Goal: Find specific page/section: Find specific page/section

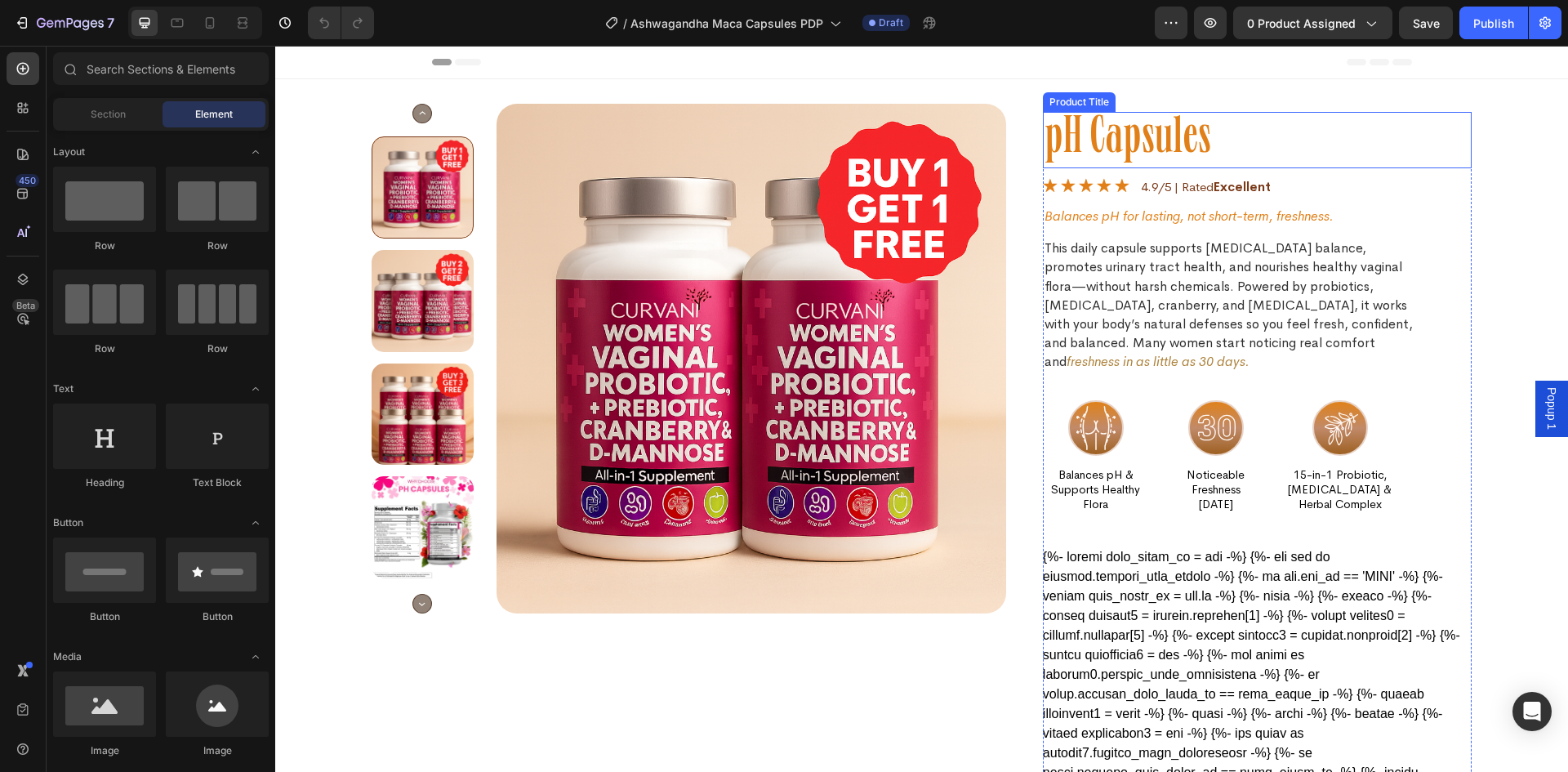
click at [1077, 136] on h1 "pH Capsules" at bounding box center [1258, 141] width 429 height 57
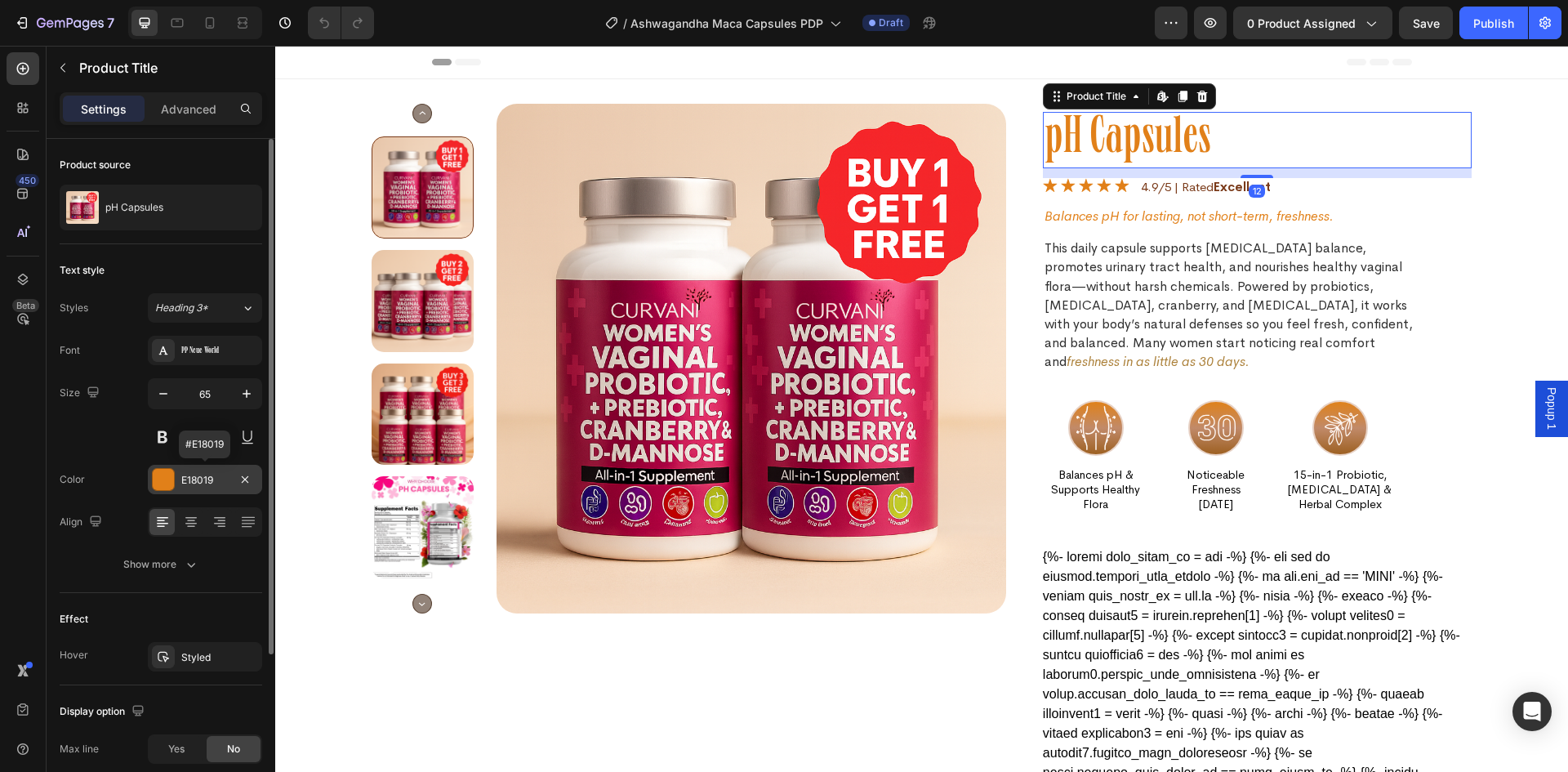
click at [202, 483] on div "E18019" at bounding box center [205, 480] width 47 height 15
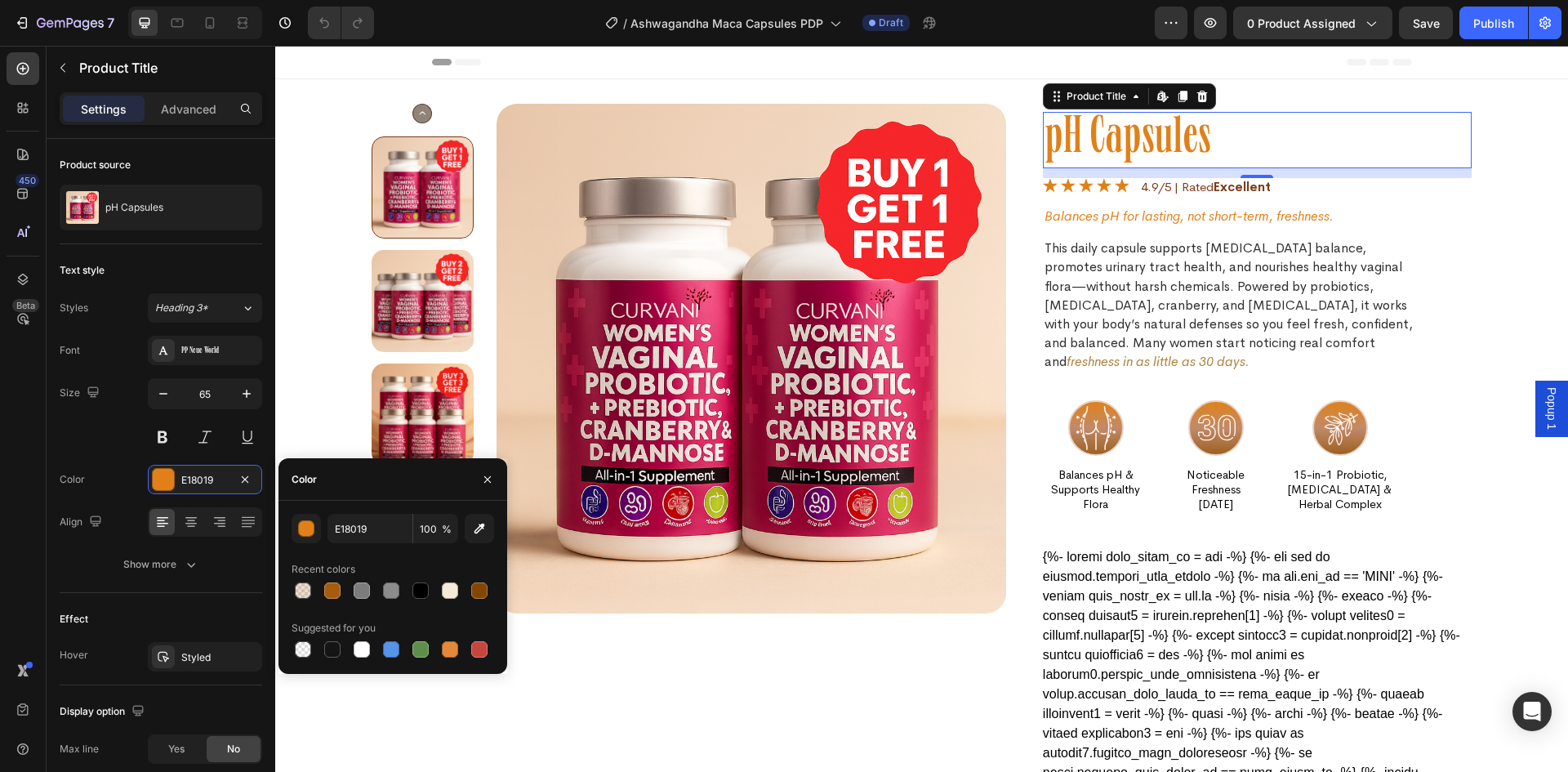
click at [1030, 26] on div "/ Ashwagandha Maca Capsules PDP Draft" at bounding box center [770, 23] width 768 height 33
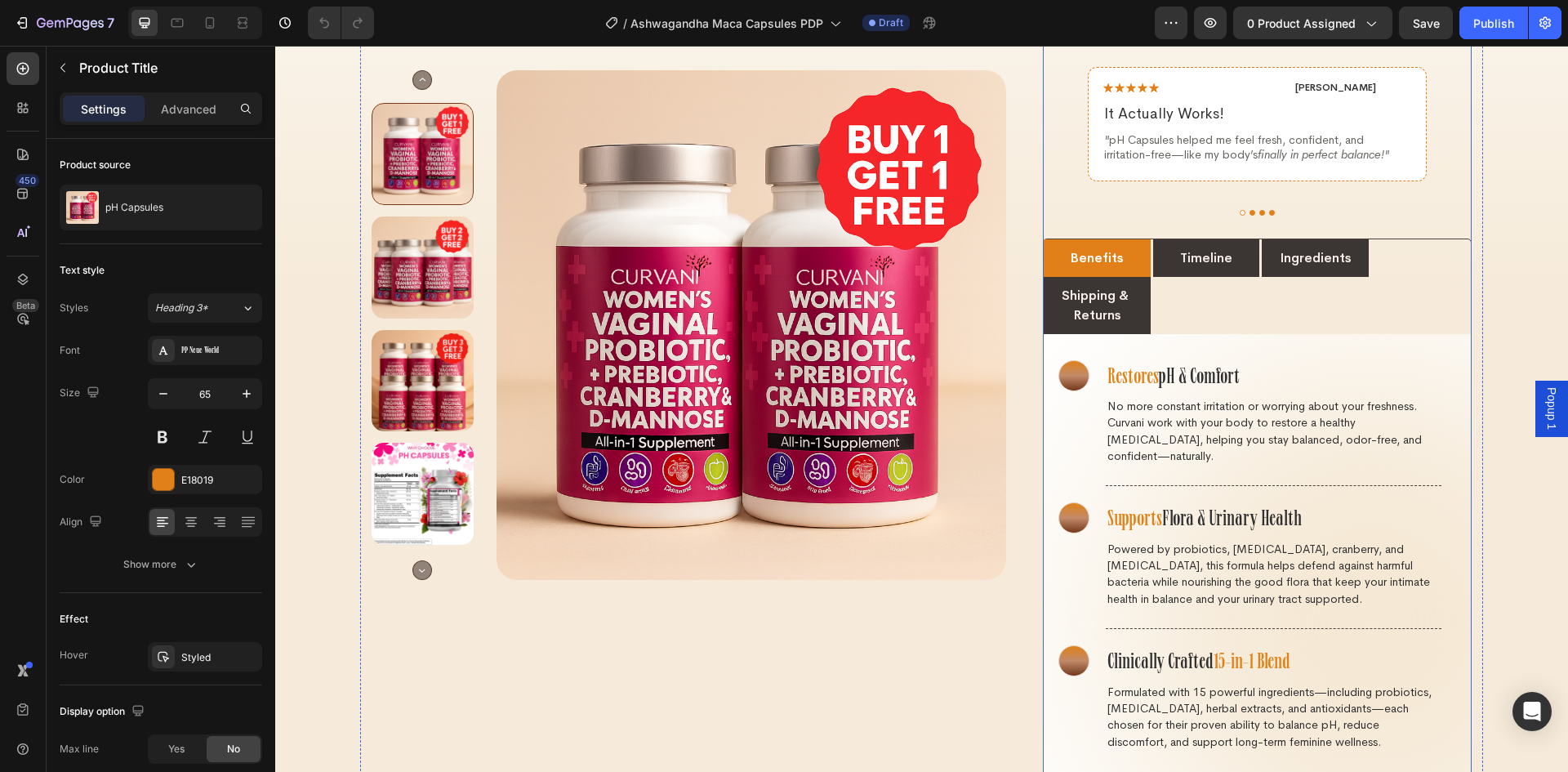
scroll to position [1633, 0]
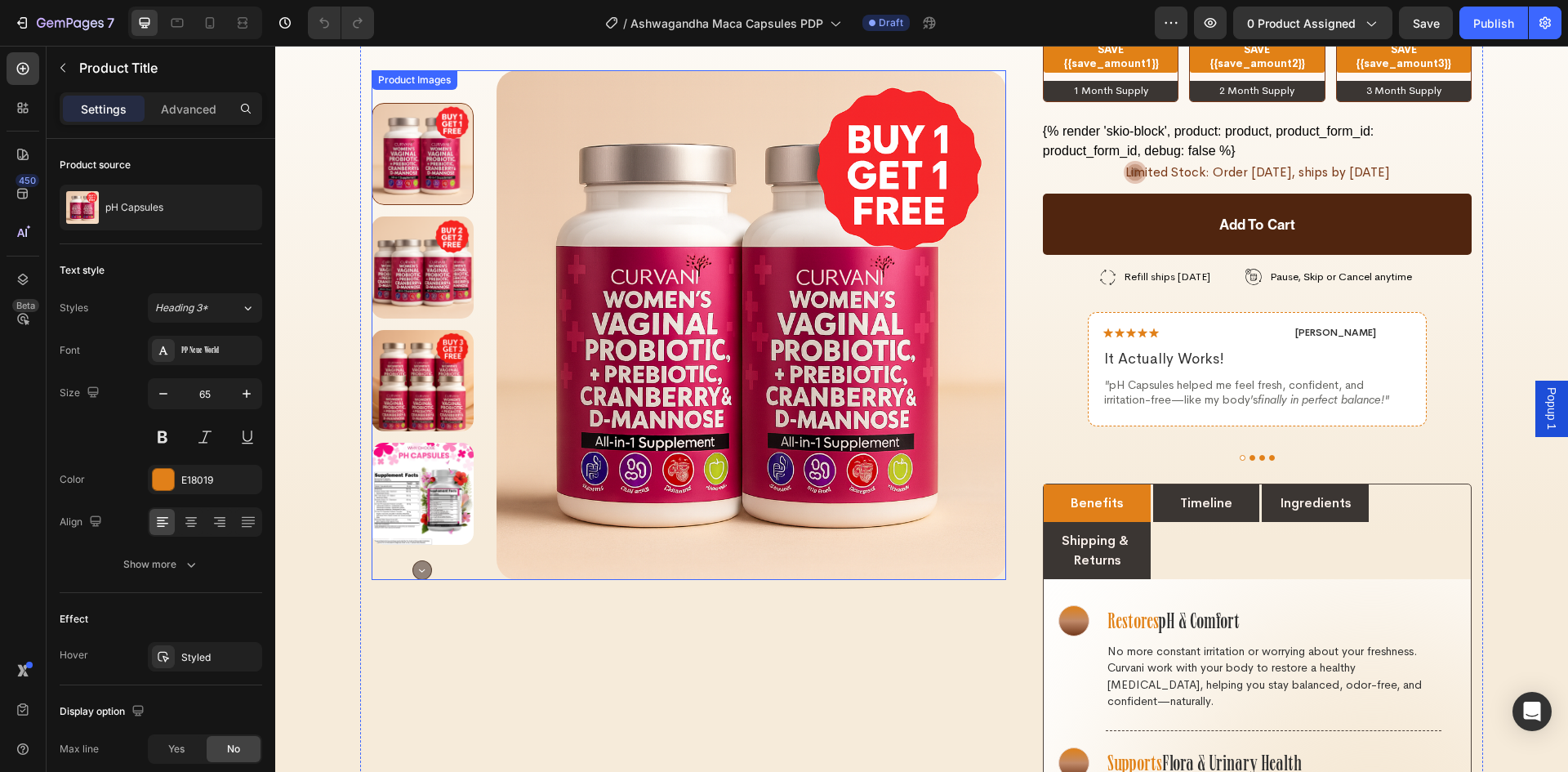
click at [414, 572] on circle "Carousel Next Arrow" at bounding box center [423, 570] width 19 height 19
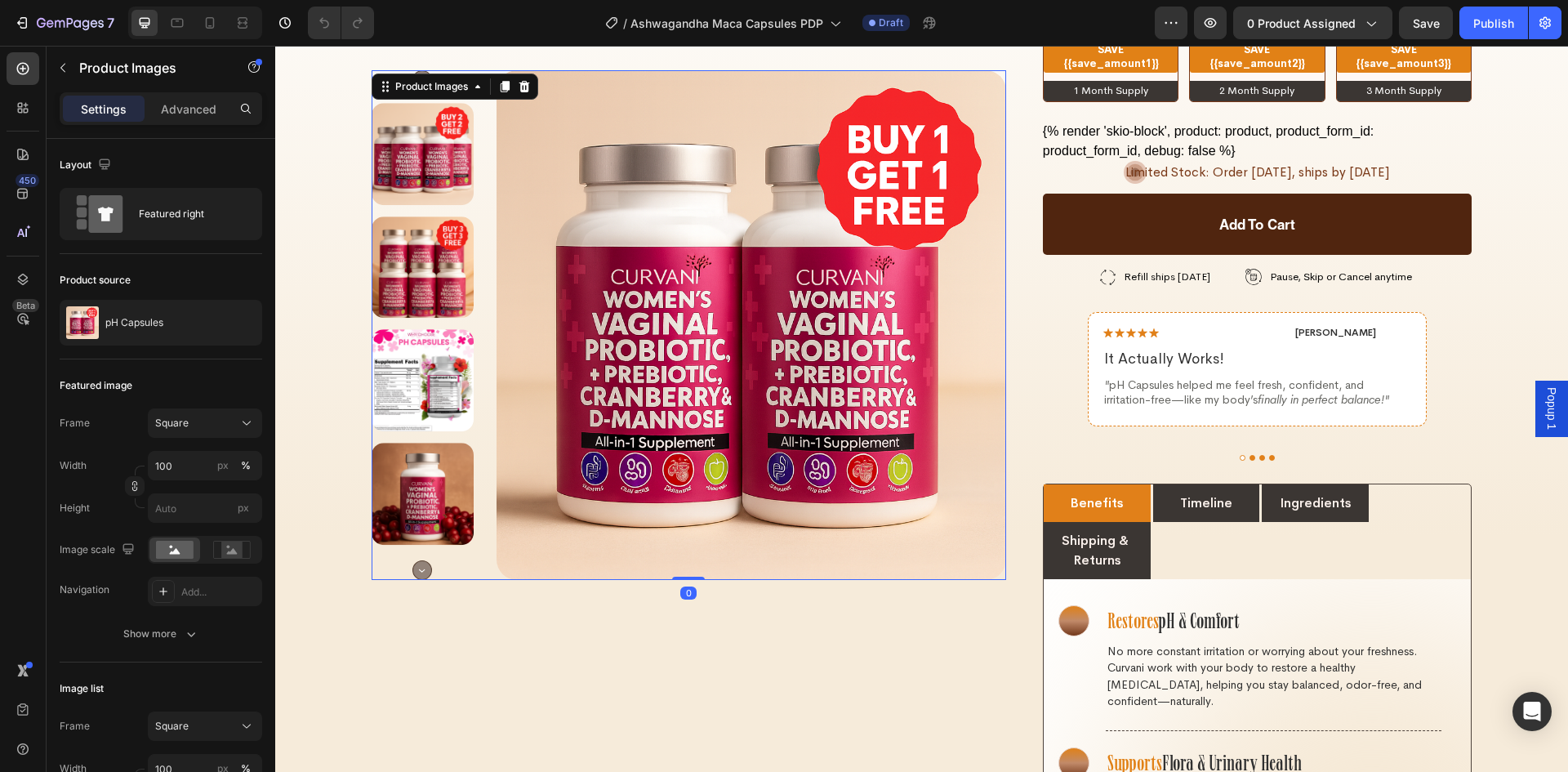
click at [420, 570] on icon "Carousel Next Arrow" at bounding box center [422, 570] width 5 height 3
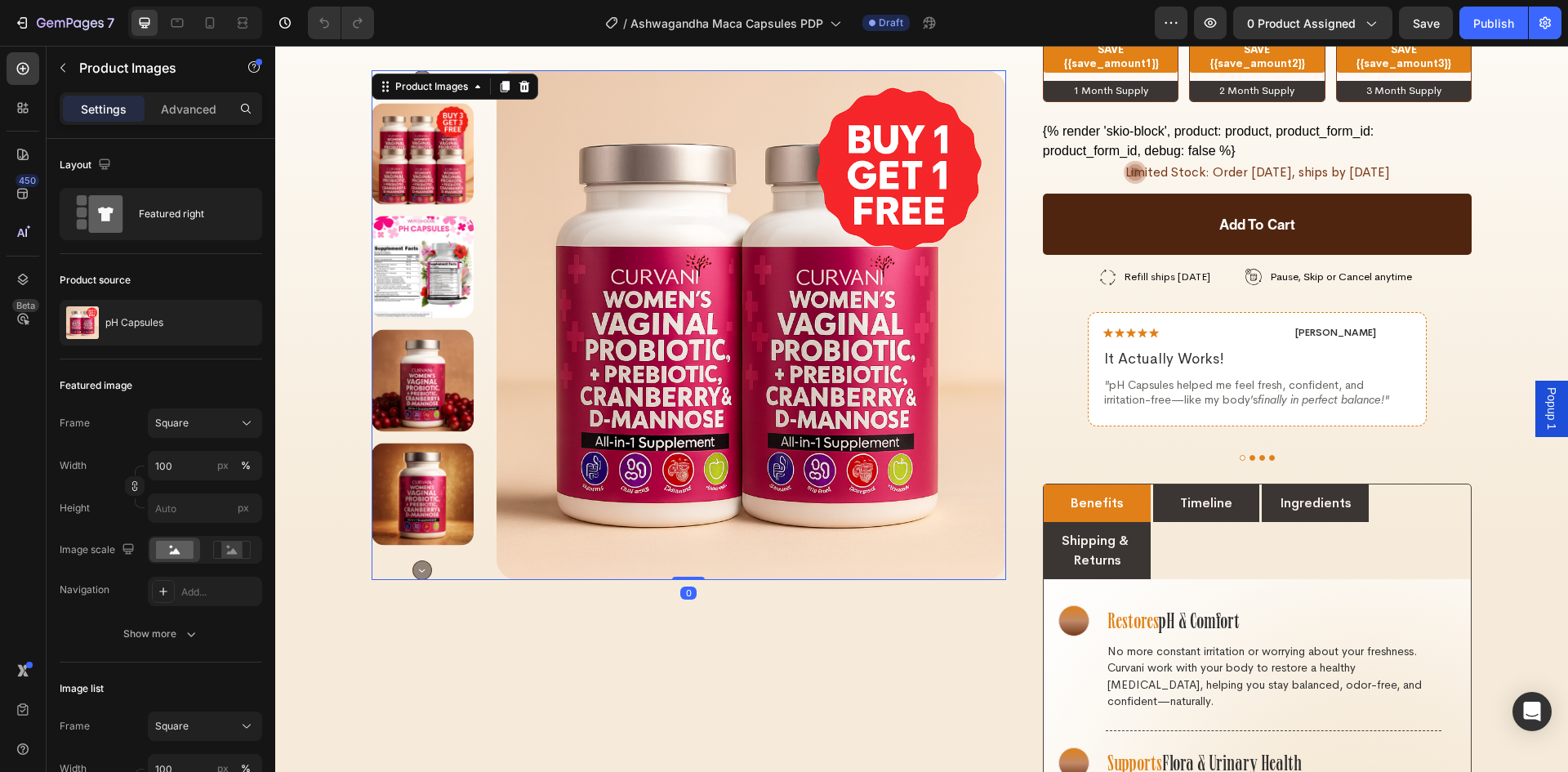
click at [420, 570] on icon "Carousel Next Arrow" at bounding box center [422, 570] width 5 height 3
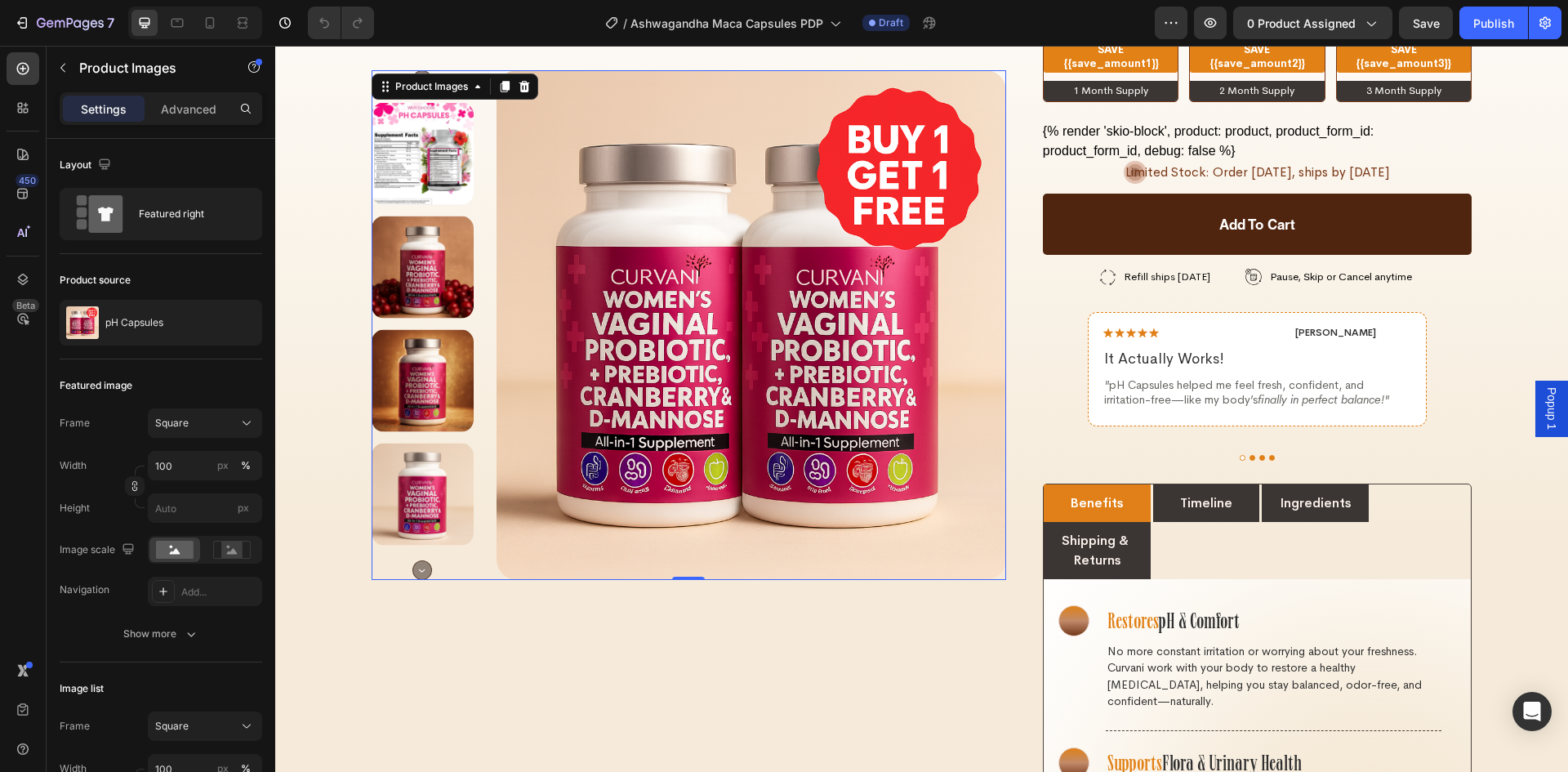
click at [420, 570] on icon "Carousel Next Arrow" at bounding box center [422, 570] width 5 height 3
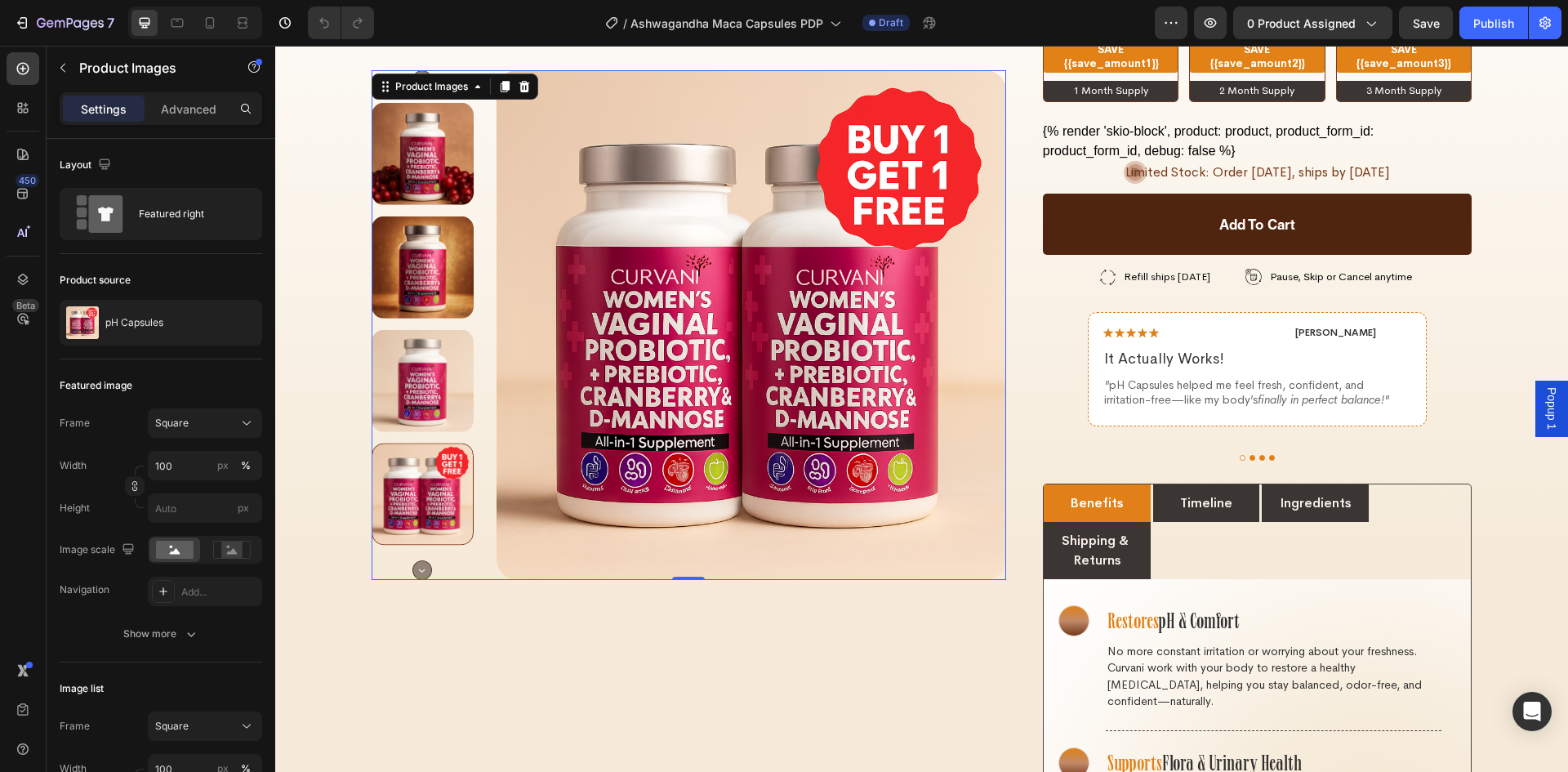
click at [420, 570] on icon "Carousel Next Arrow" at bounding box center [422, 570] width 5 height 3
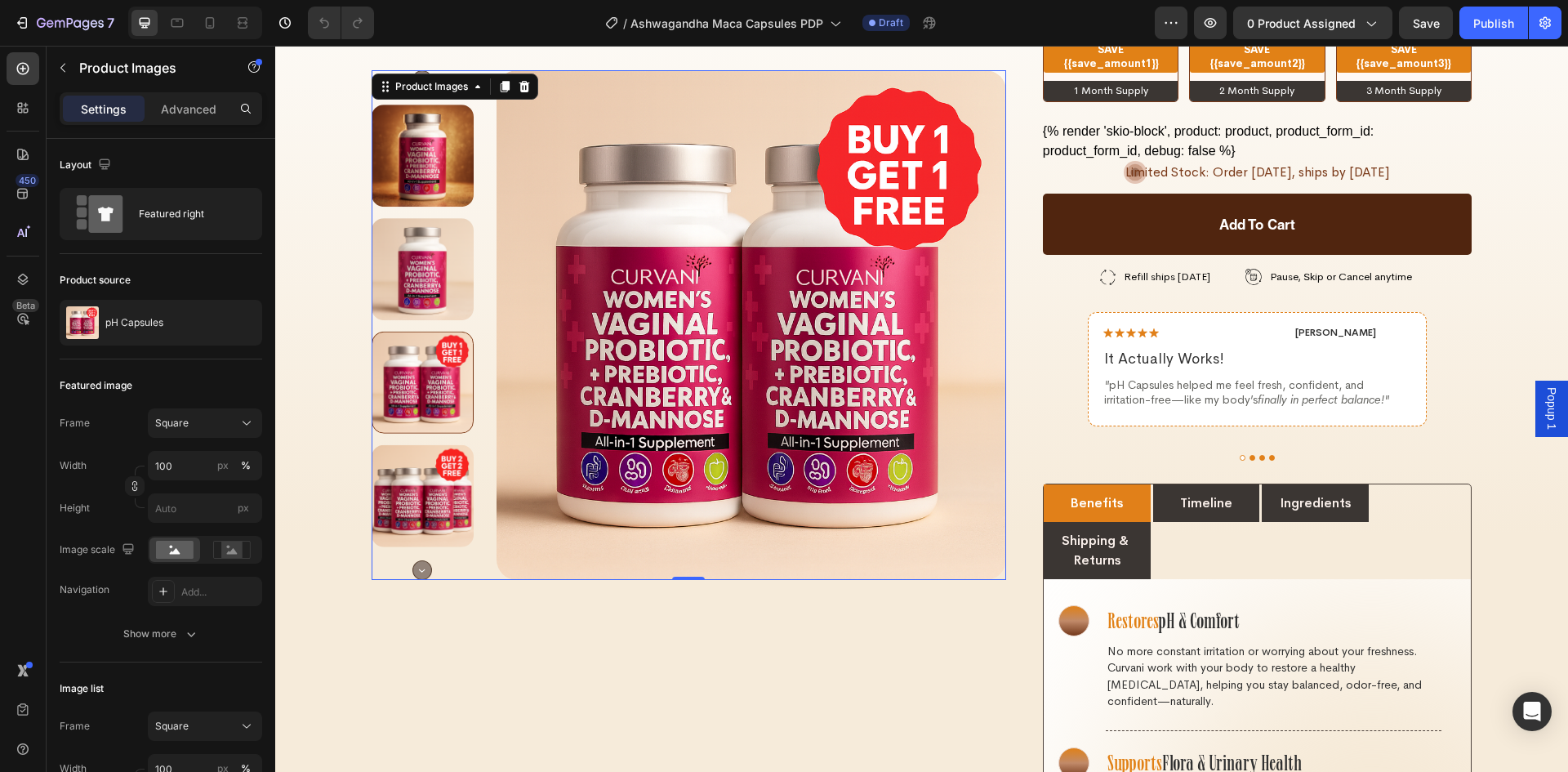
click at [417, 570] on icon "Carousel Next Arrow" at bounding box center [422, 569] width 19 height 19
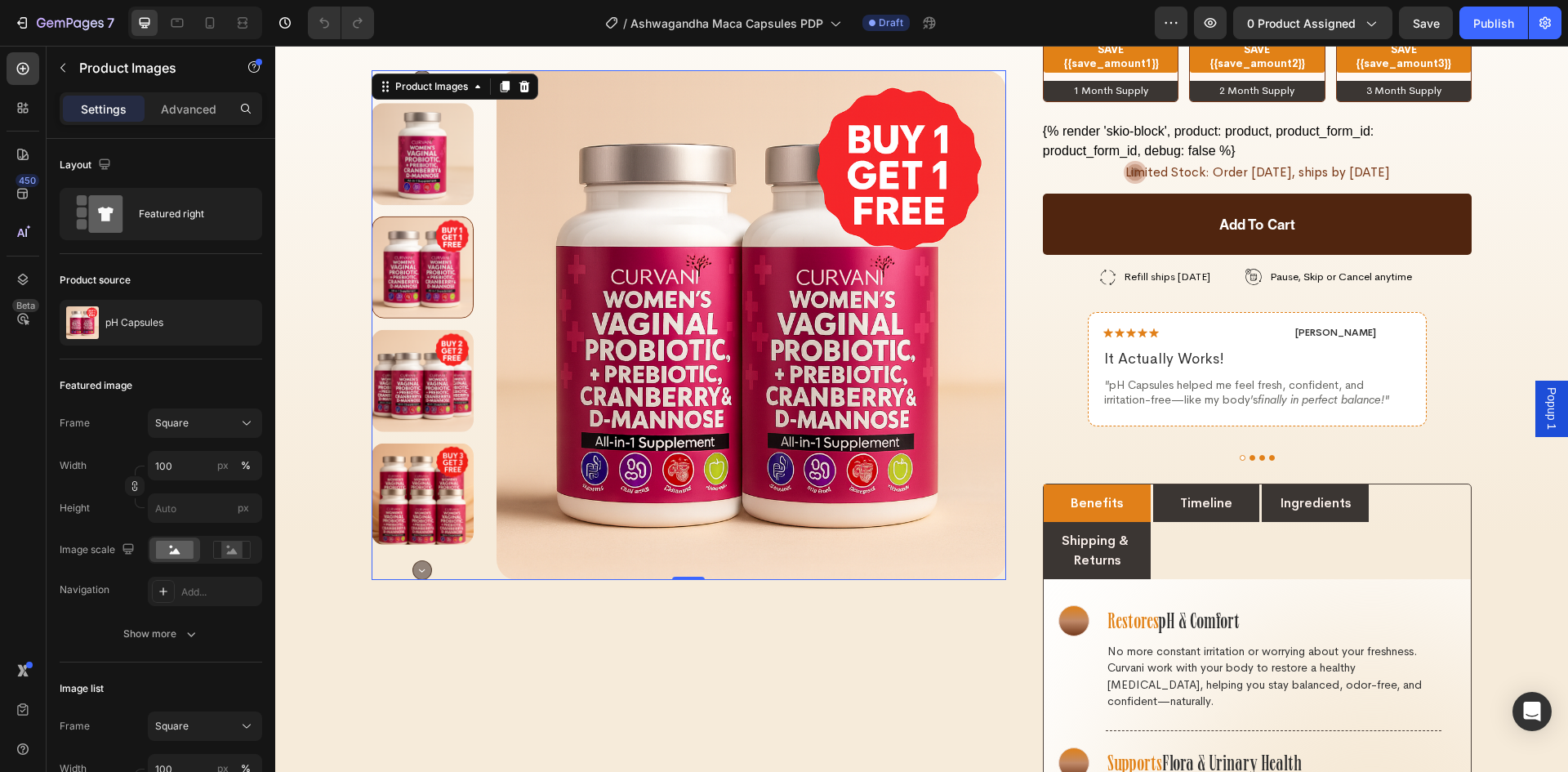
click at [417, 570] on circle "Carousel Next Arrow" at bounding box center [423, 570] width 19 height 19
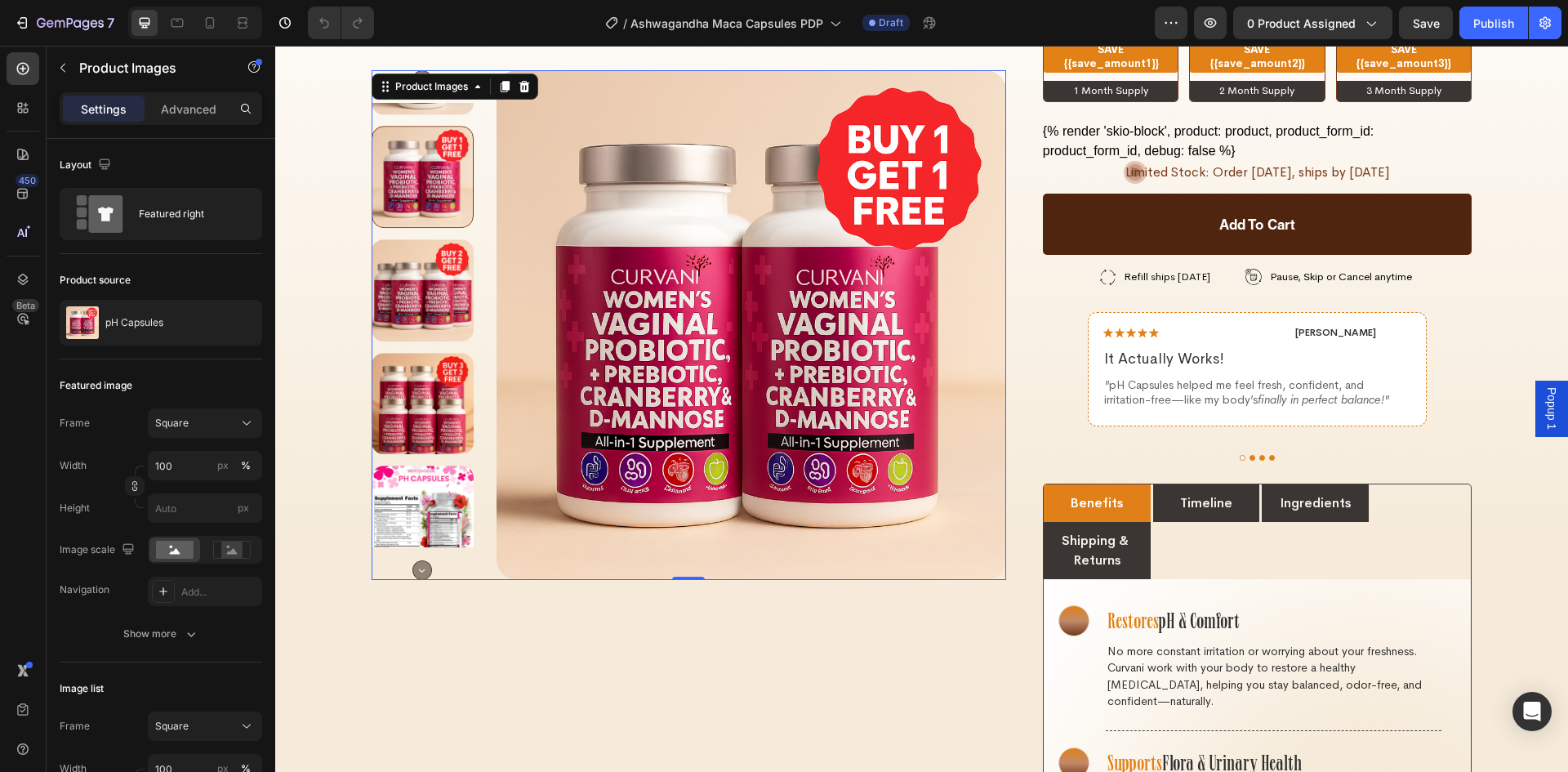
click at [417, 570] on circle "Carousel Next Arrow" at bounding box center [423, 570] width 19 height 19
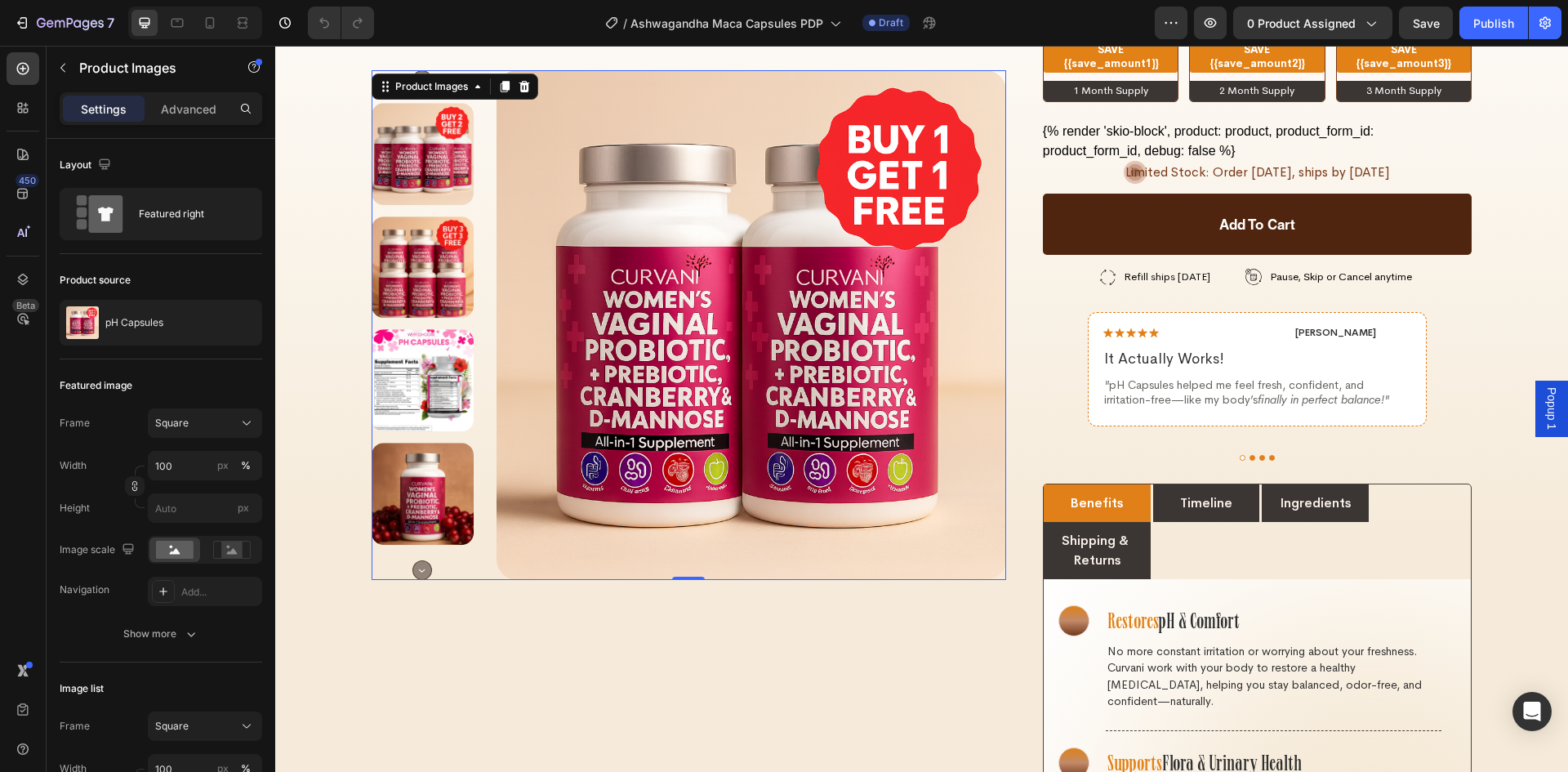
click at [417, 570] on circle "Carousel Next Arrow" at bounding box center [423, 570] width 19 height 19
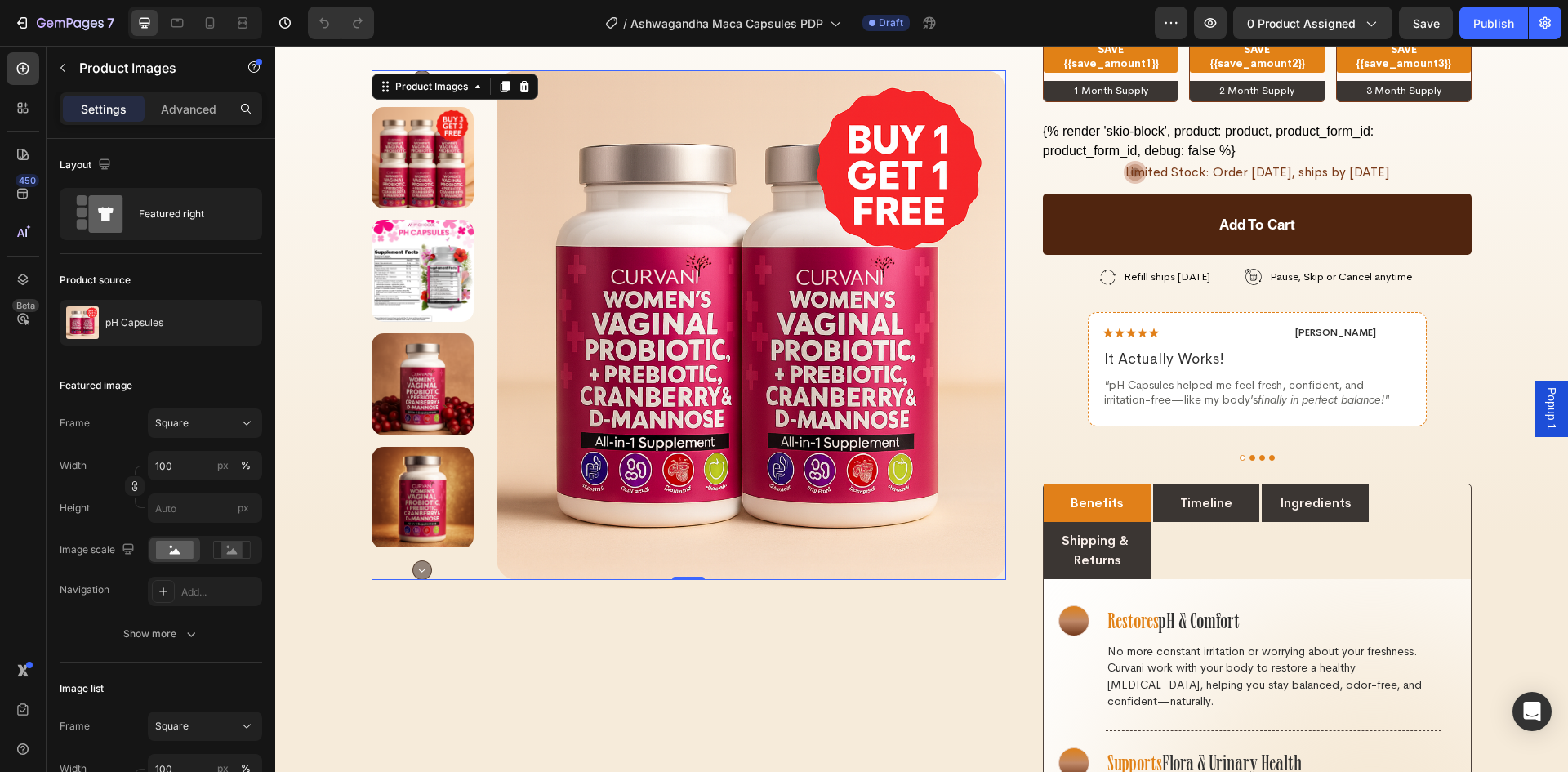
click at [417, 570] on circle "Carousel Next Arrow" at bounding box center [423, 570] width 19 height 19
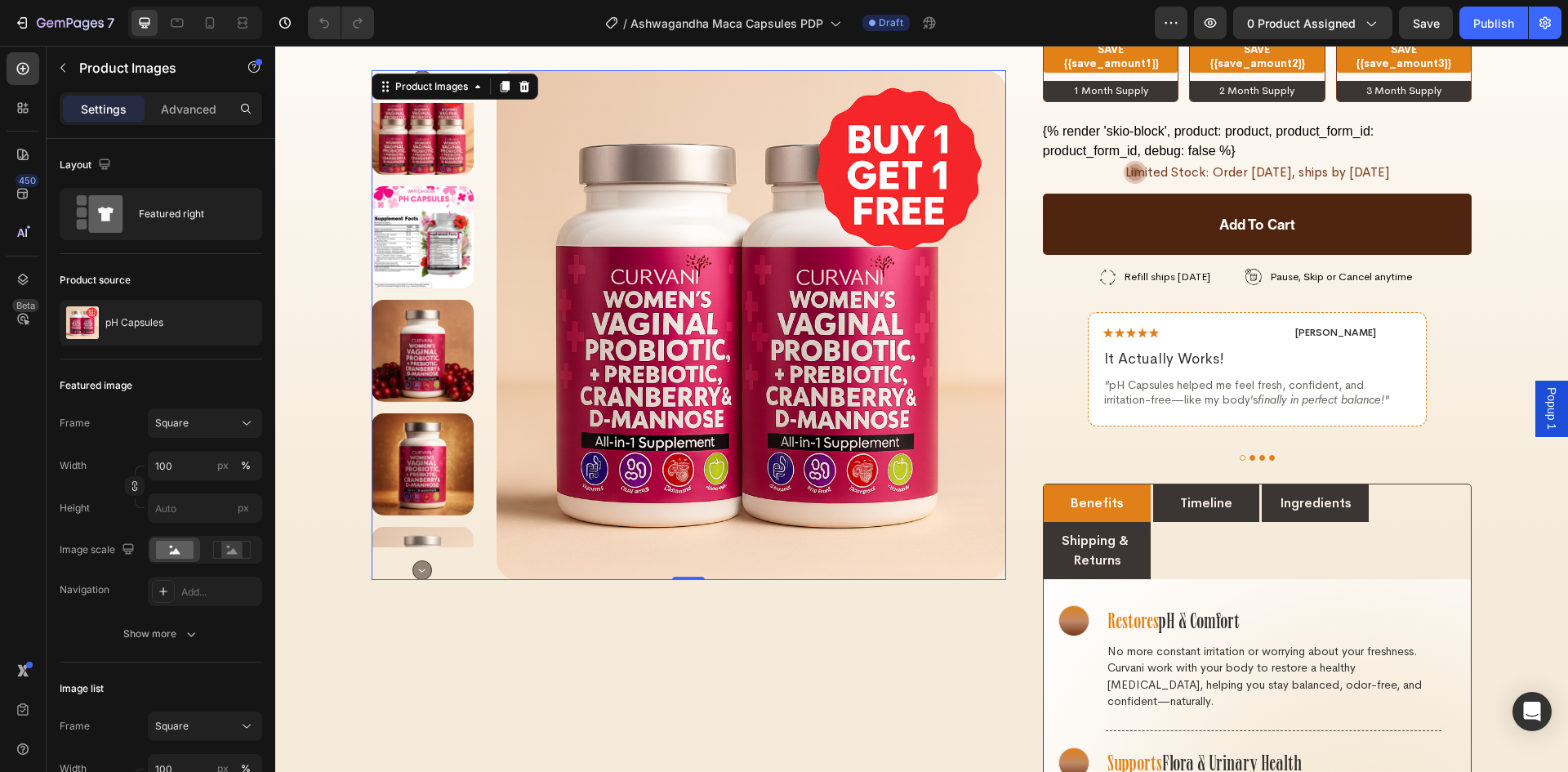
click at [417, 570] on circle "Carousel Next Arrow" at bounding box center [423, 570] width 19 height 19
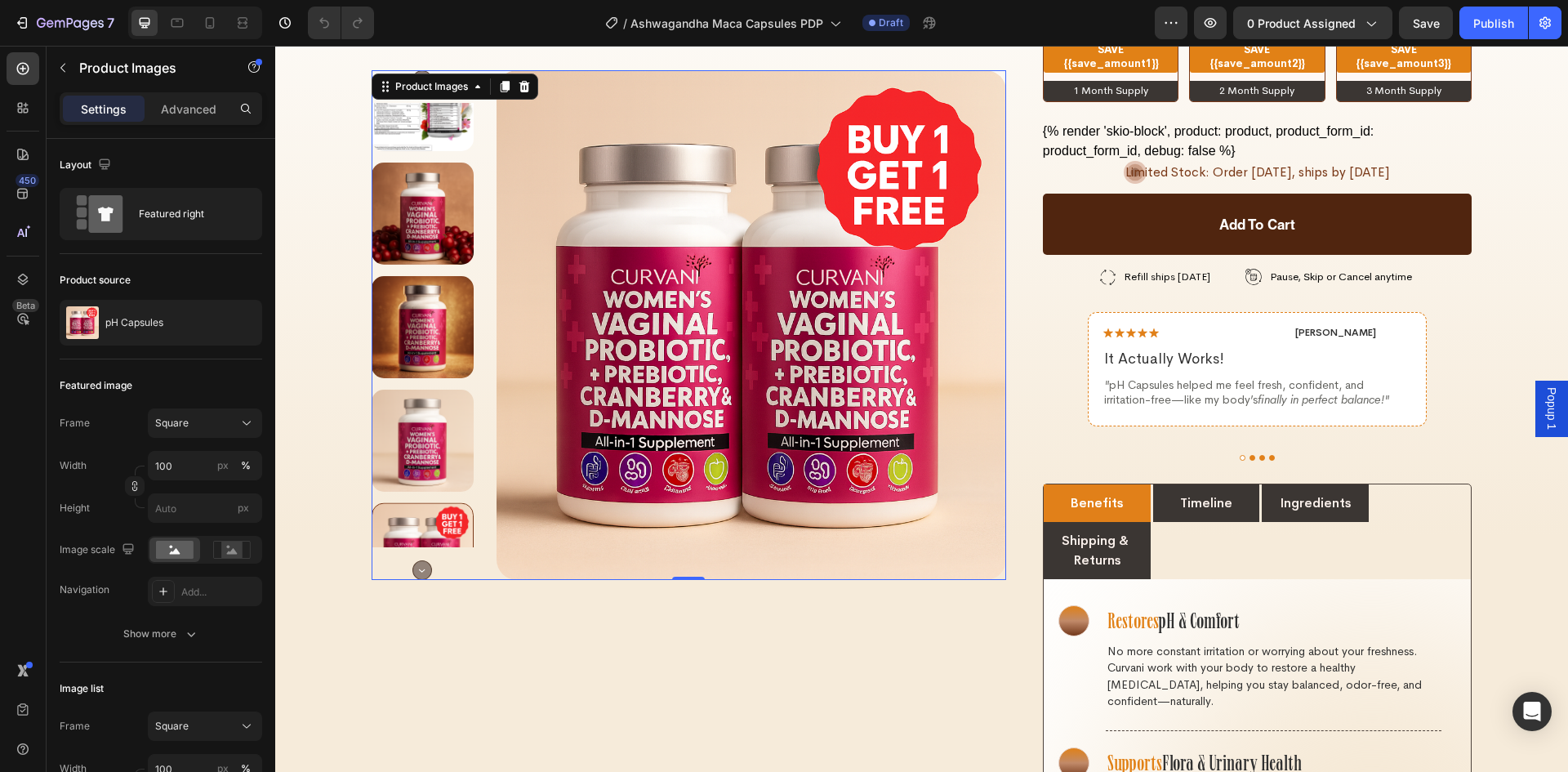
click at [417, 570] on circle "Carousel Next Arrow" at bounding box center [423, 570] width 19 height 19
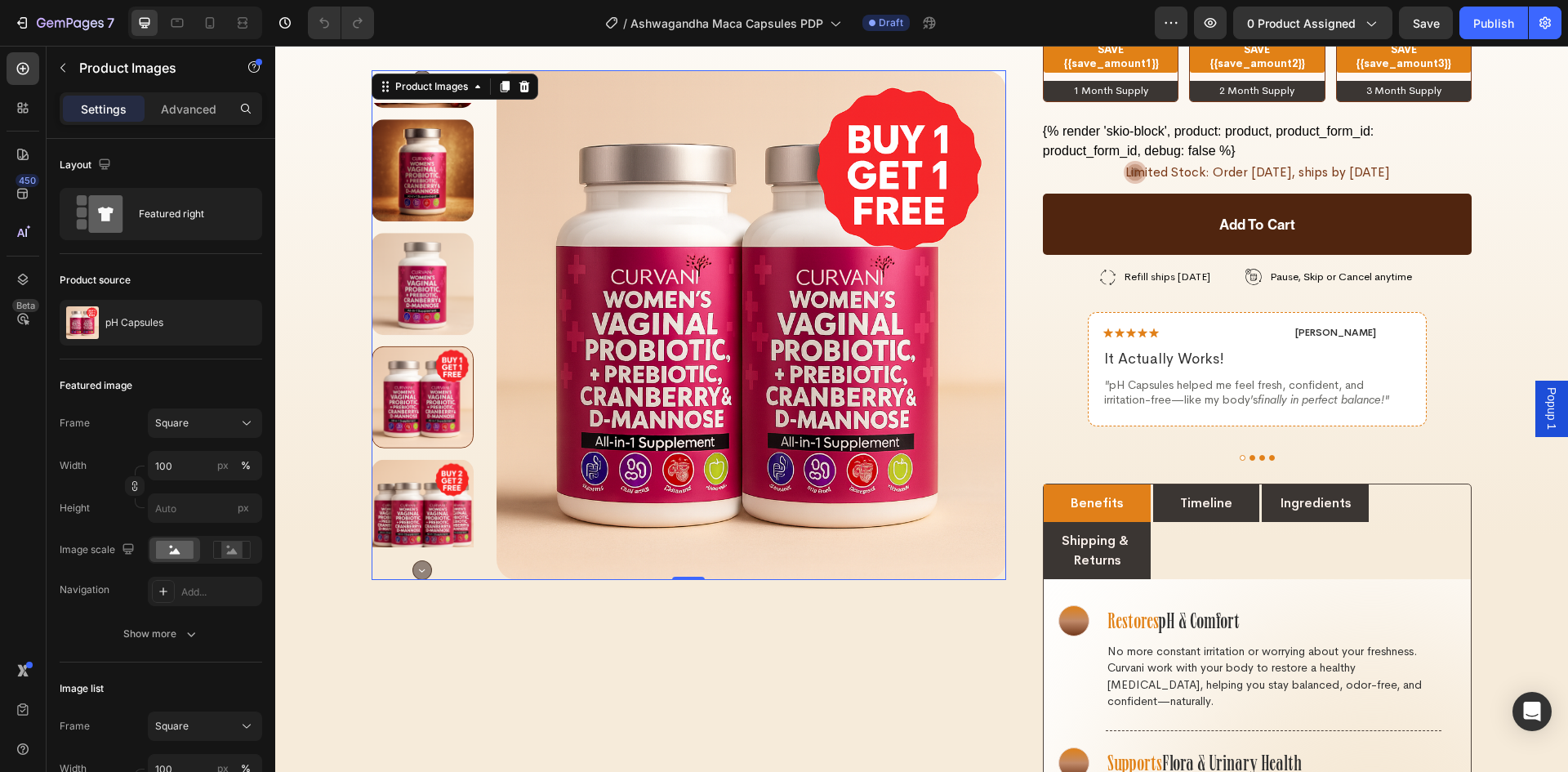
click at [417, 570] on circle "Carousel Next Arrow" at bounding box center [423, 570] width 19 height 19
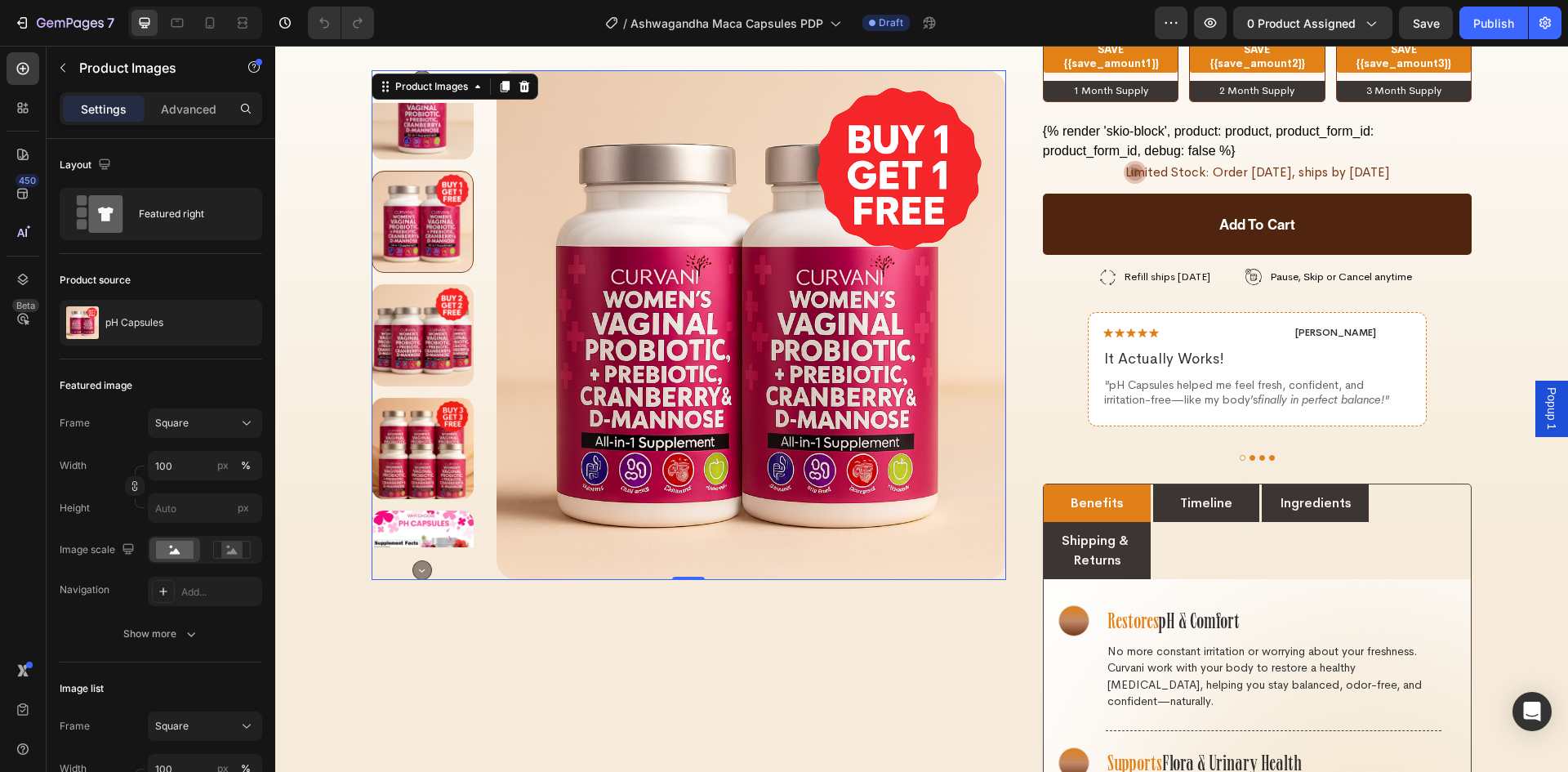
click at [417, 570] on circle "Carousel Next Arrow" at bounding box center [423, 570] width 19 height 19
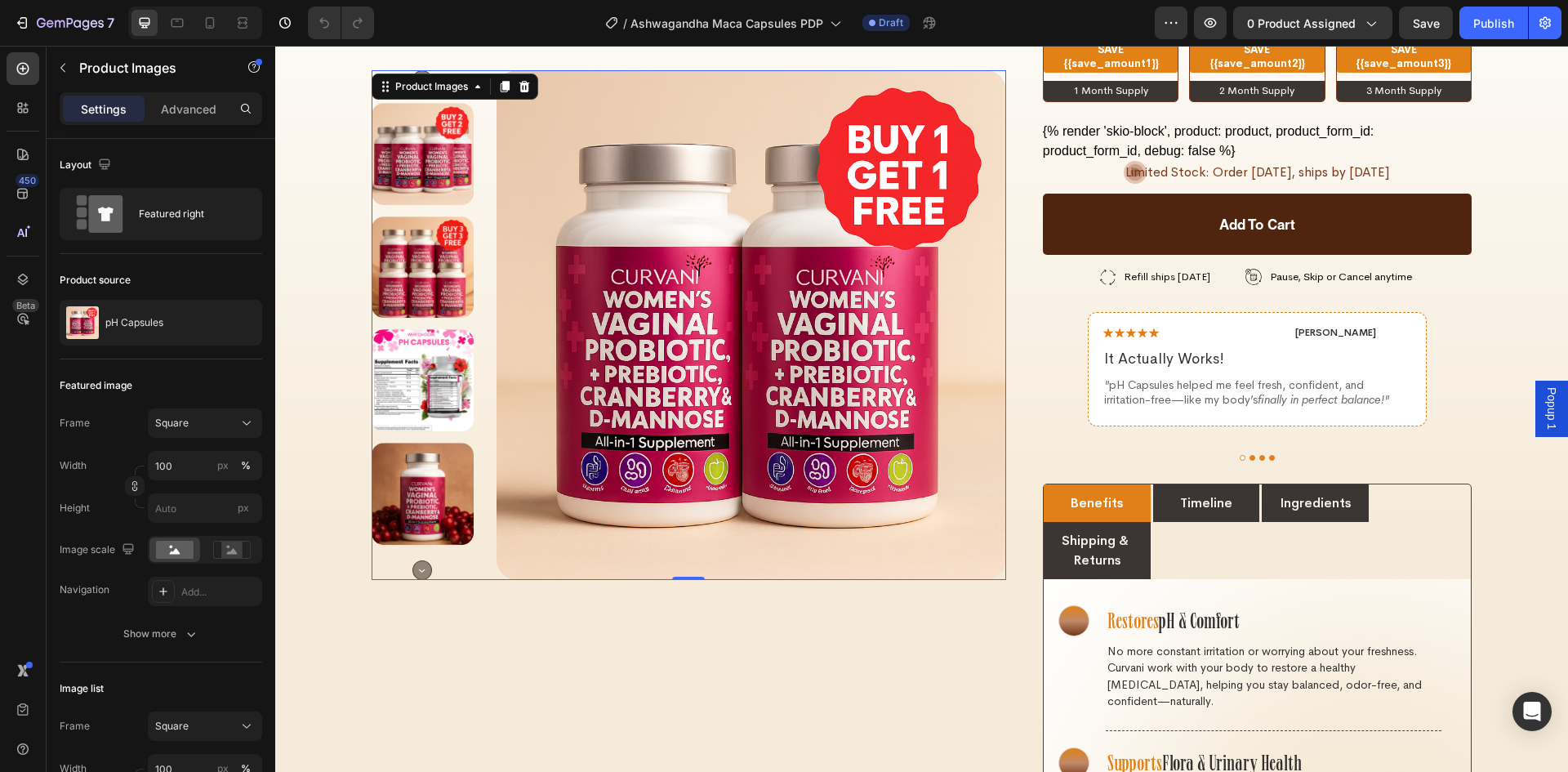
click at [440, 500] on img at bounding box center [423, 494] width 102 height 102
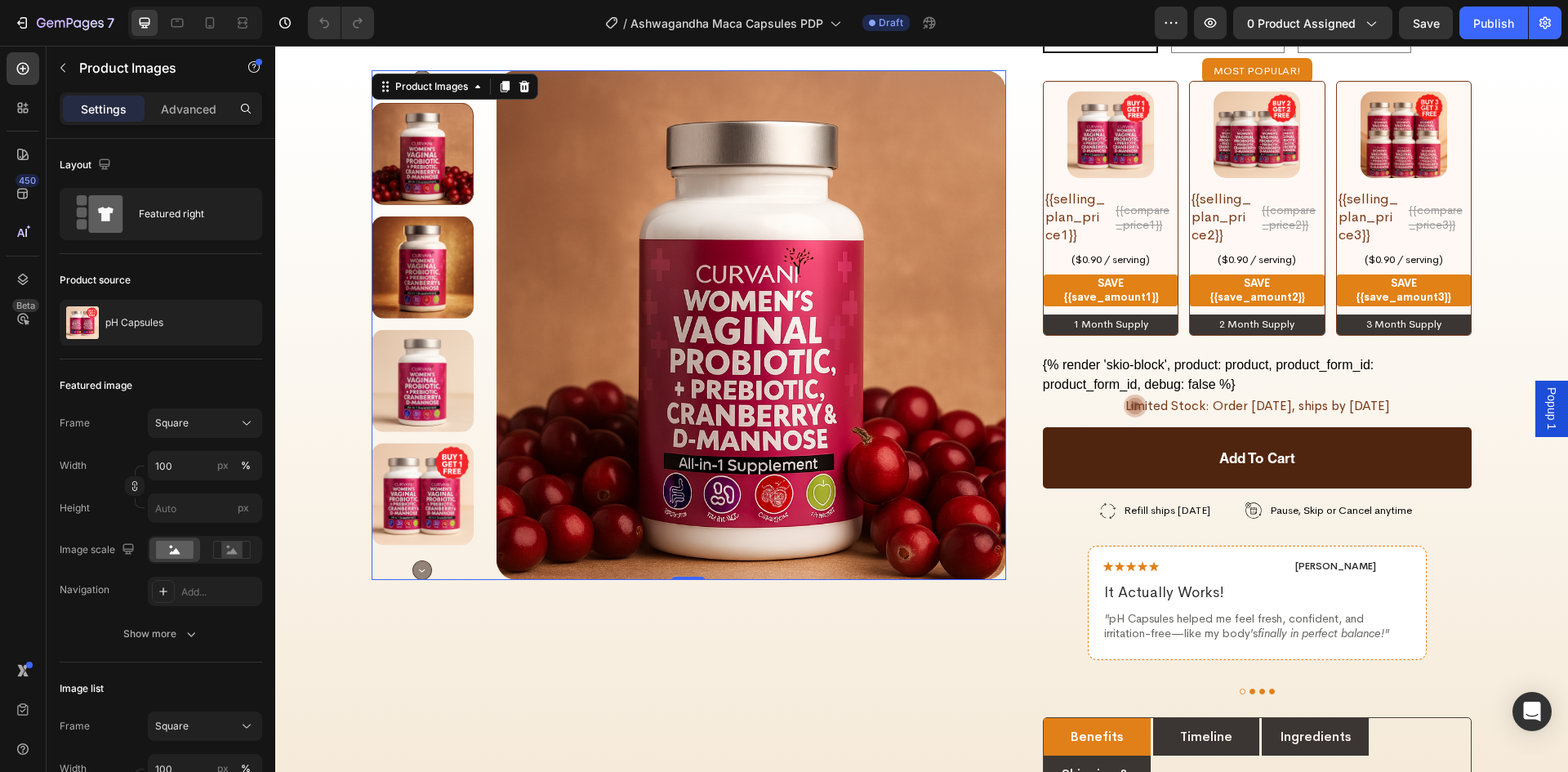
scroll to position [1307, 0]
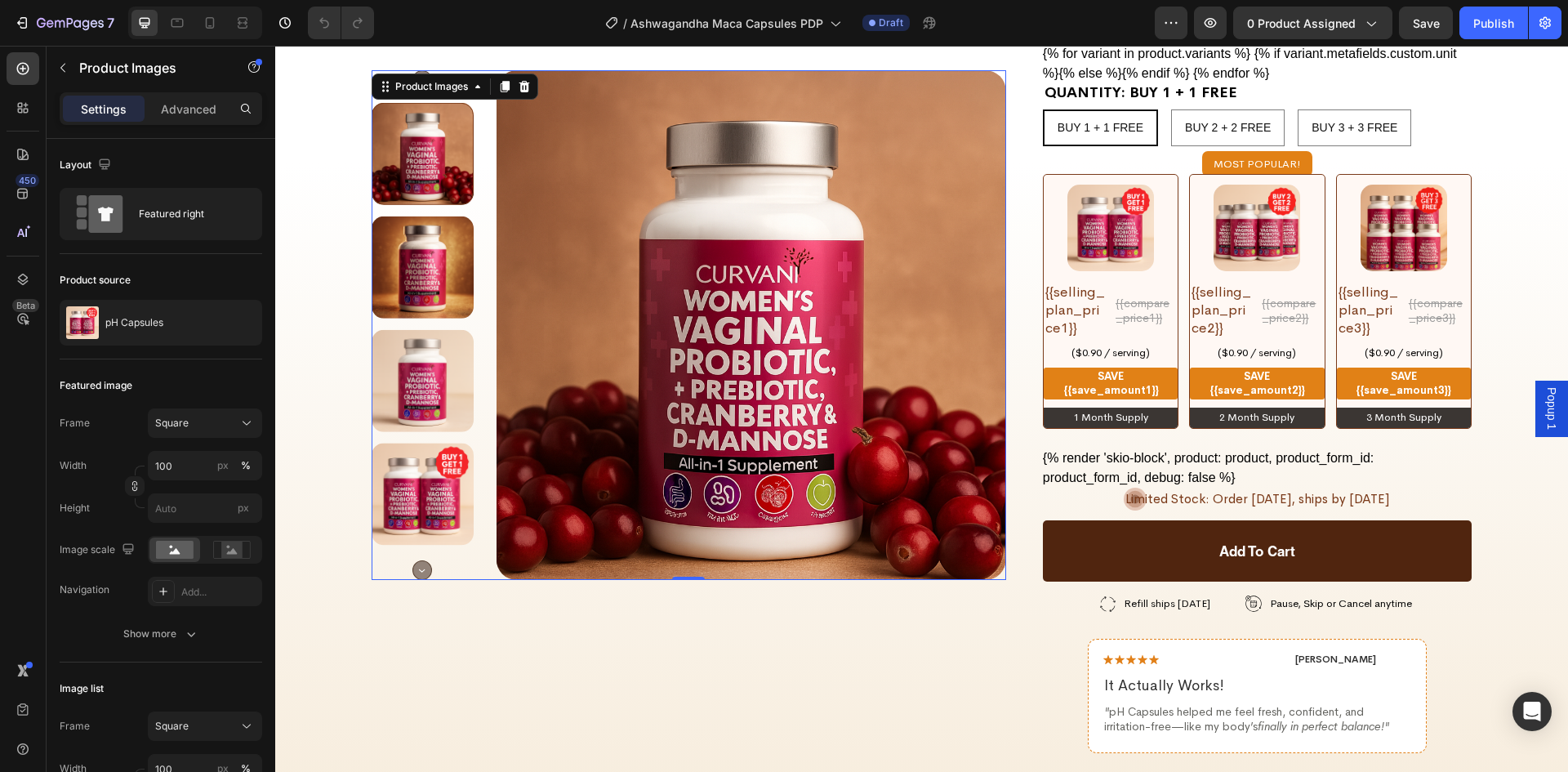
click at [425, 409] on img at bounding box center [423, 381] width 102 height 102
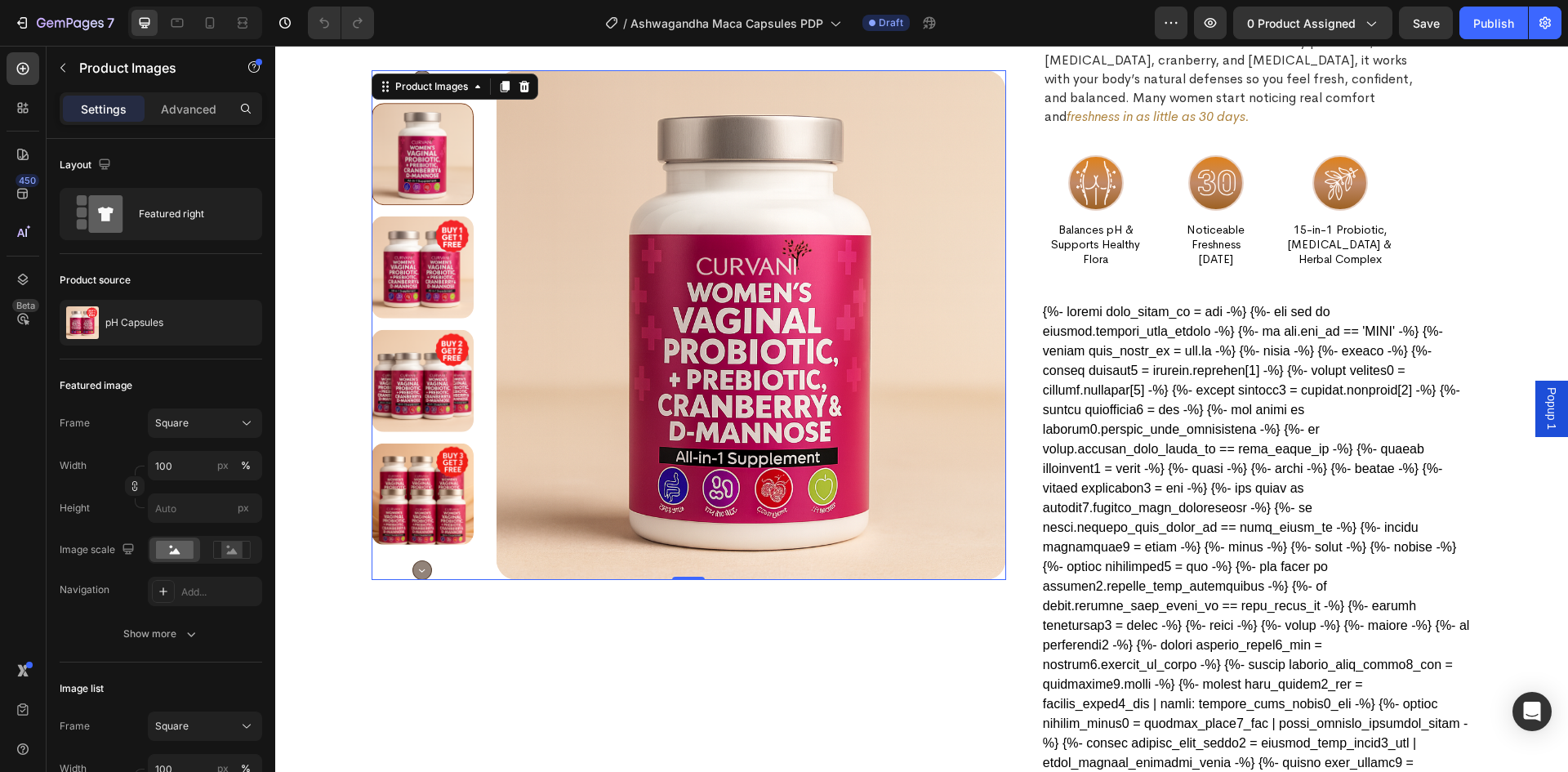
scroll to position [163, 0]
